Goal: Use online tool/utility: Utilize a website feature to perform a specific function

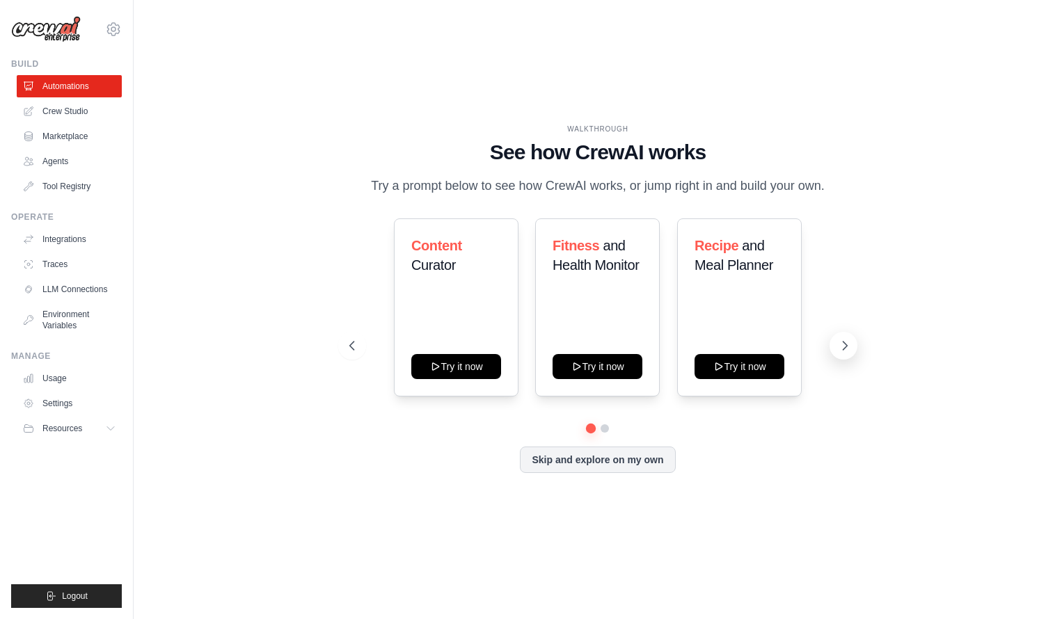
click at [846, 343] on icon at bounding box center [845, 346] width 14 height 14
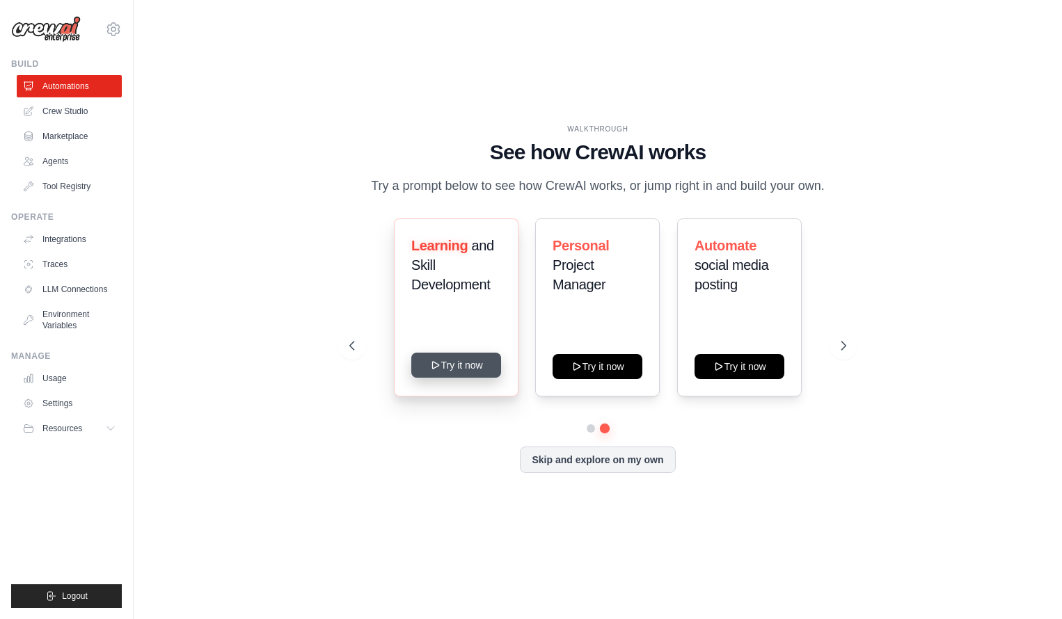
click at [443, 365] on button "Try it now" at bounding box center [456, 365] width 90 height 25
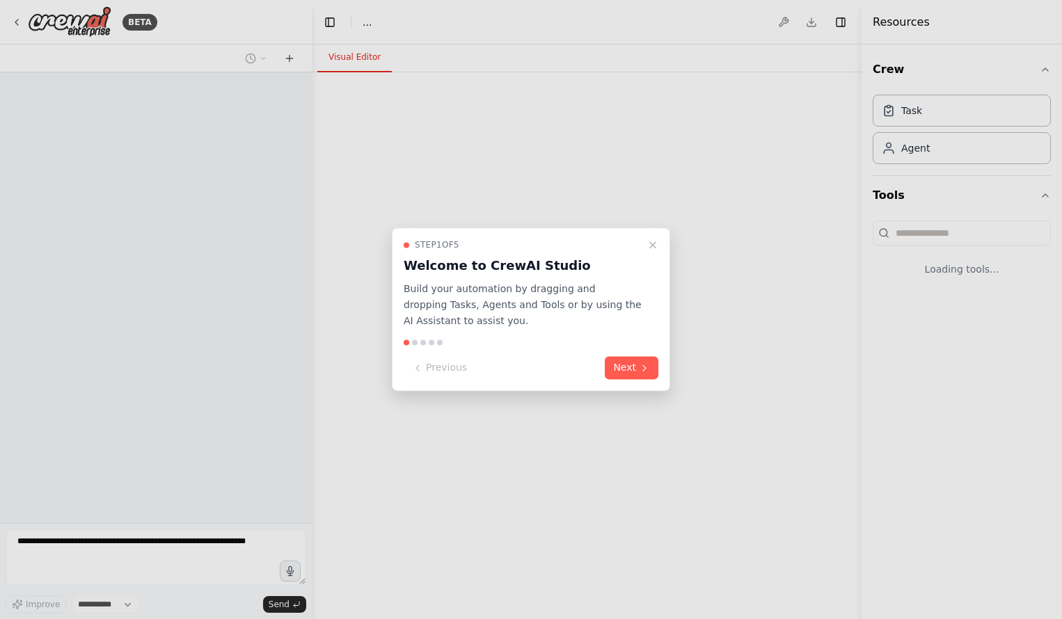
select select "****"
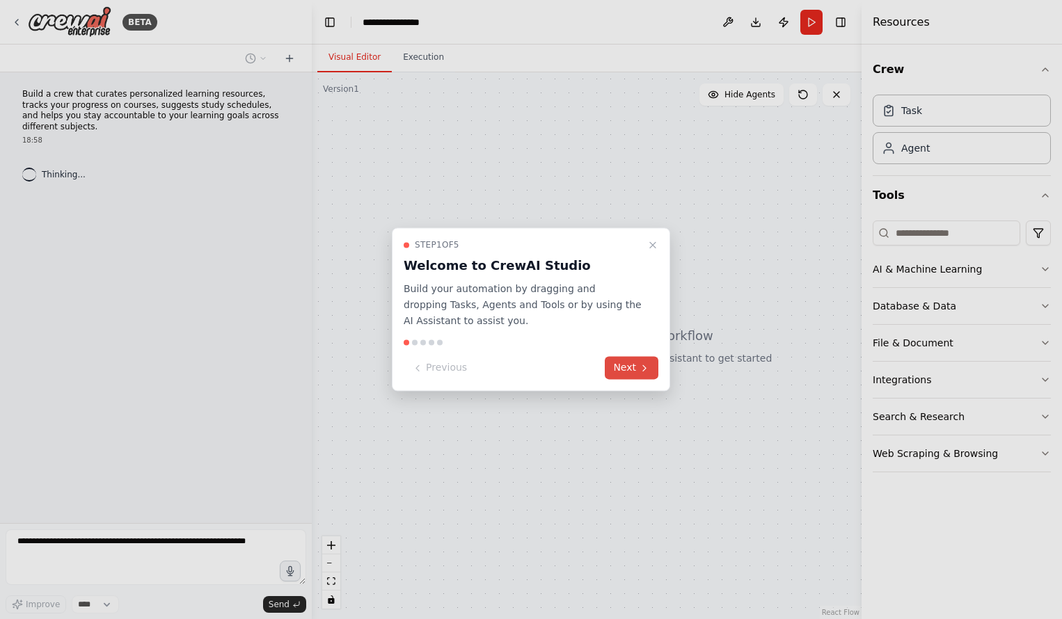
click at [639, 372] on icon at bounding box center [644, 368] width 11 height 11
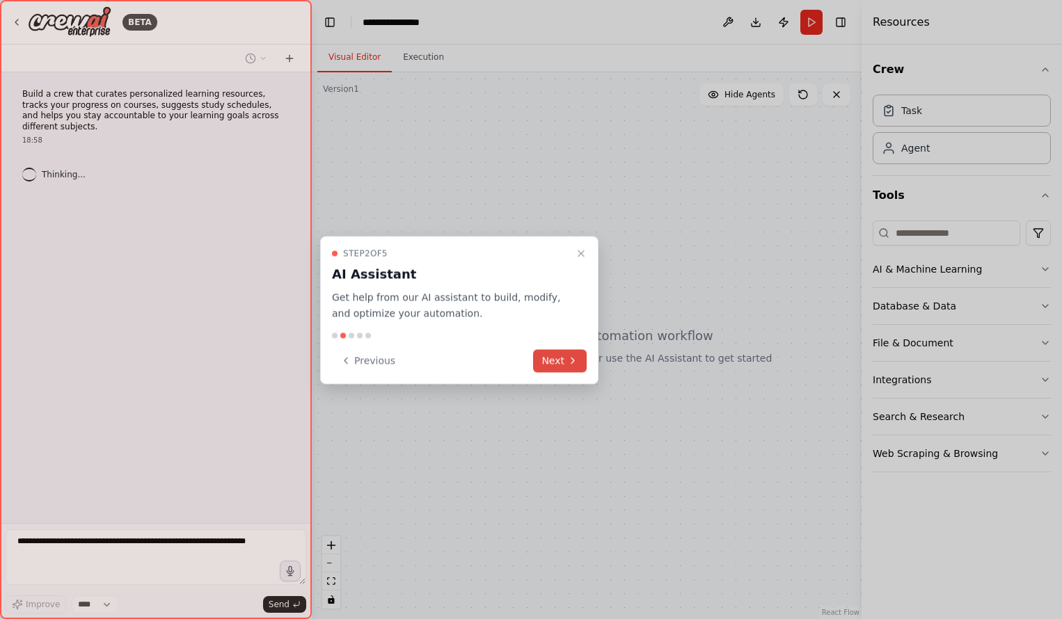
click at [573, 365] on icon at bounding box center [572, 361] width 11 height 11
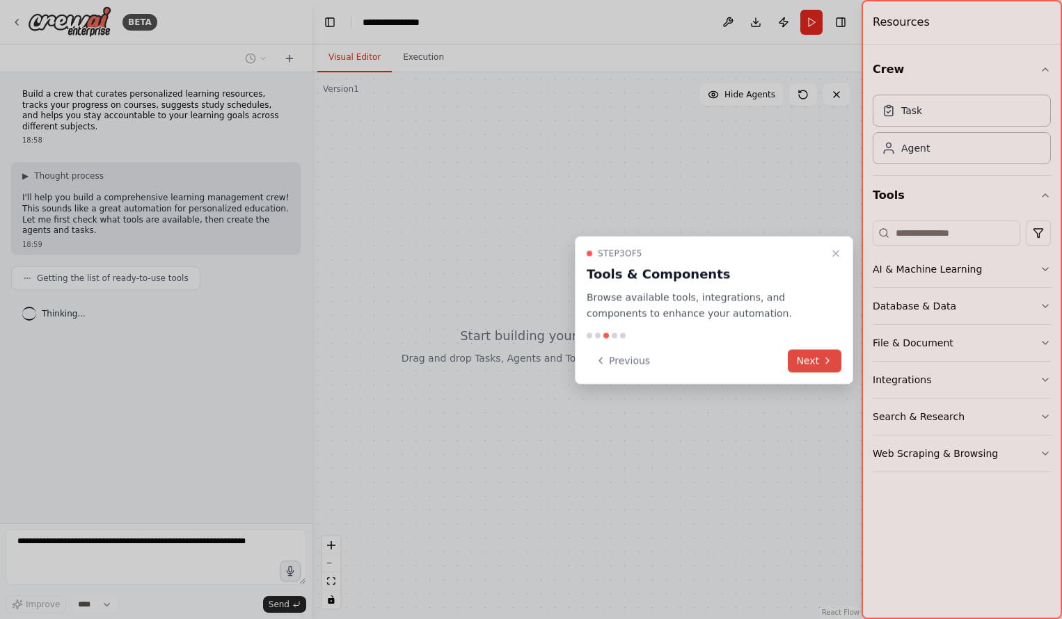
click at [825, 362] on icon at bounding box center [827, 361] width 11 height 11
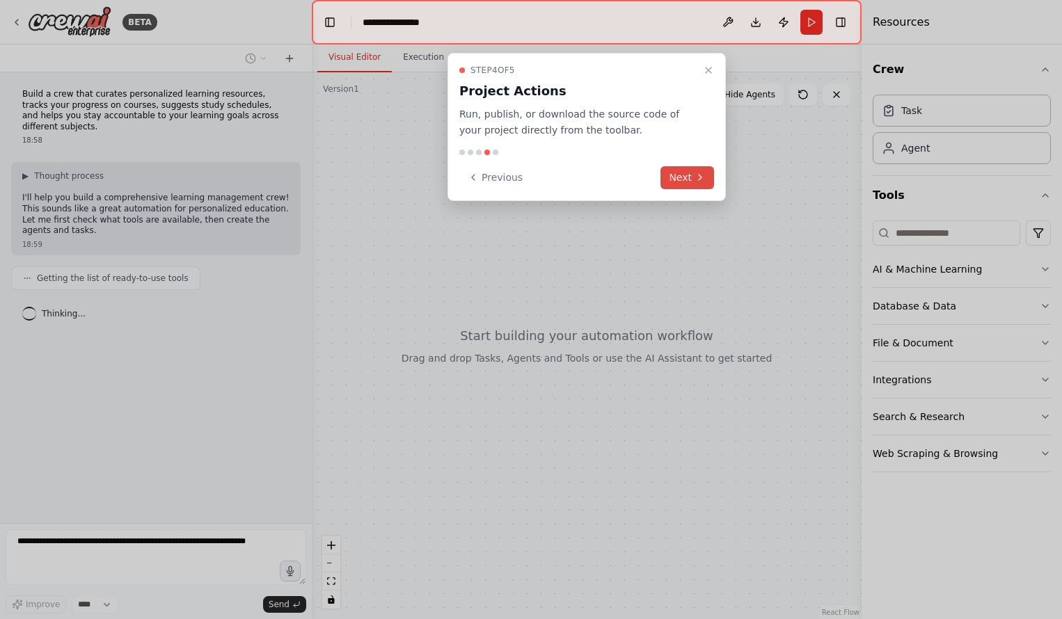
click at [697, 177] on icon at bounding box center [700, 177] width 11 height 11
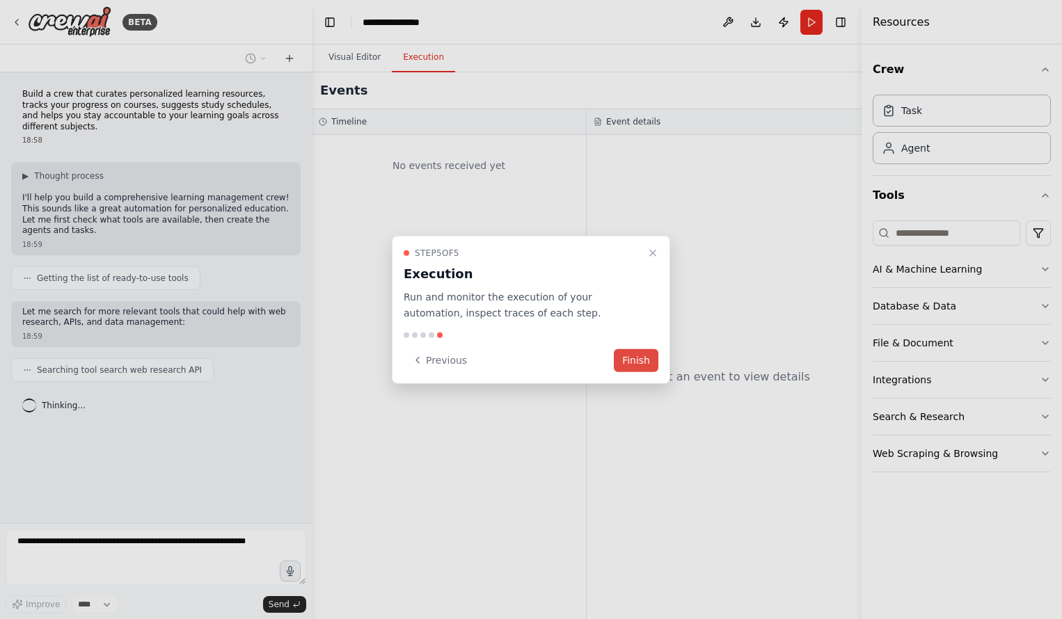
click at [635, 358] on button "Finish" at bounding box center [636, 360] width 45 height 23
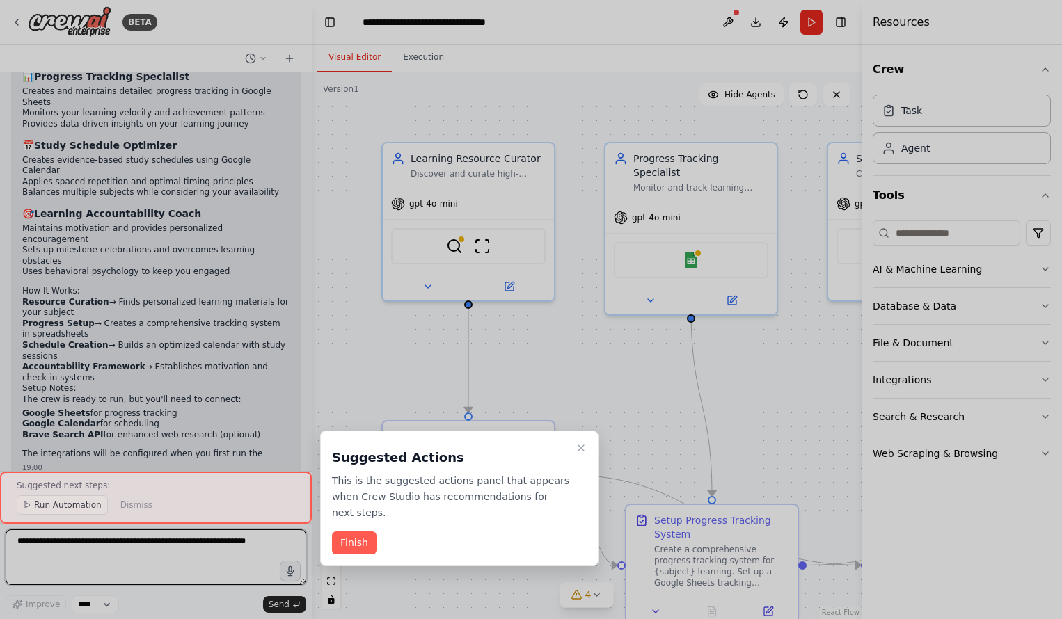
scroll to position [1107, 0]
